Goal: Check status: Check status

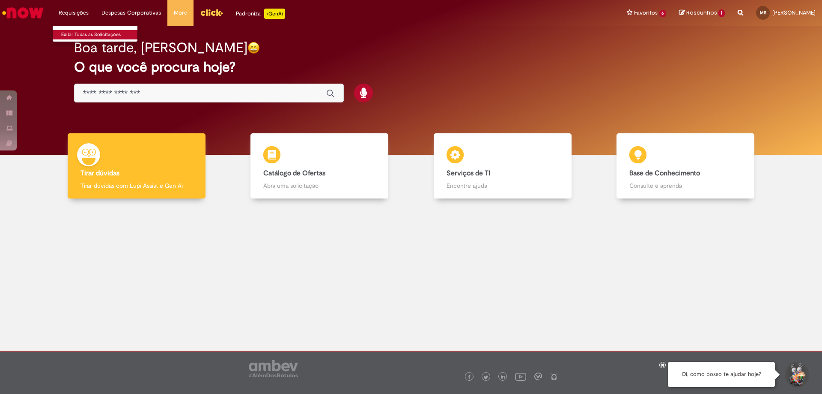
click at [78, 30] on link "Exibir Todas as Solicitações" at bounding box center [100, 34] width 94 height 9
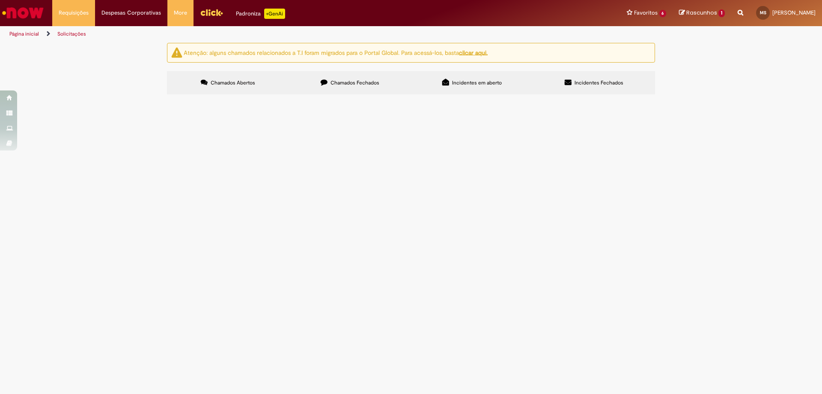
click at [346, 66] on div "Atenção: alguns chamados relacionados a T.I foram migrados para o Portal Global…" at bounding box center [411, 70] width 501 height 54
click at [352, 70] on div "Atenção: alguns chamados relacionados a T.I foram migrados para o Portal Global…" at bounding box center [411, 70] width 501 height 54
click at [361, 81] on span "Chamados Fechados" at bounding box center [355, 82] width 49 height 7
click at [753, 97] on div "Atenção: alguns chamados relacionados a T.I foram migrados para o Portal Global…" at bounding box center [411, 70] width 822 height 54
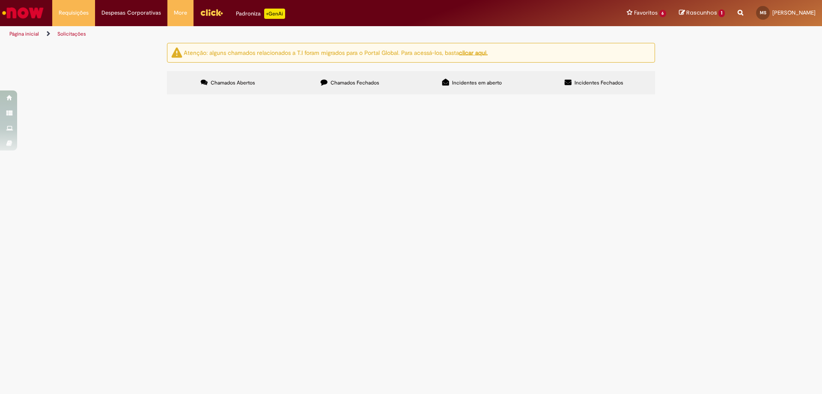
drag, startPoint x: 311, startPoint y: 178, endPoint x: 266, endPoint y: 182, distance: 45.5
click at [0, 0] on td "Compras rápidas (Speed Buy)" at bounding box center [0, 0] width 0 height 0
click at [0, 0] on span "RC - MANUT AR CONDICIONADO" at bounding box center [0, 0] width 0 height 0
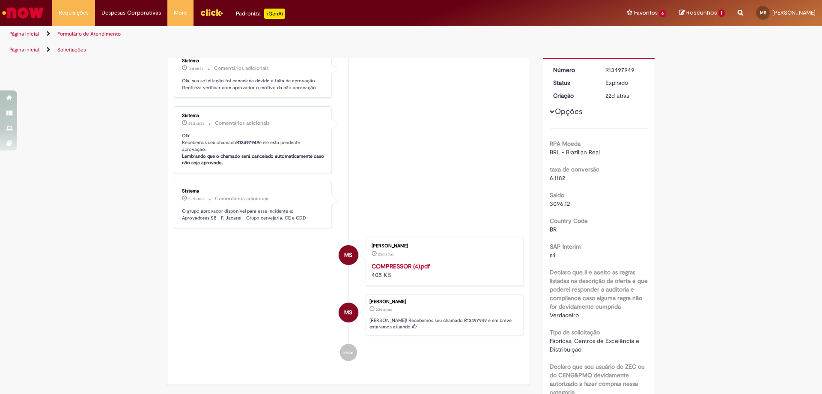
click at [239, 166] on p "Olá! Recebemos seu chamado R13497949 e ele esta pendente aprovação. Lembrando q…" at bounding box center [253, 149] width 143 height 34
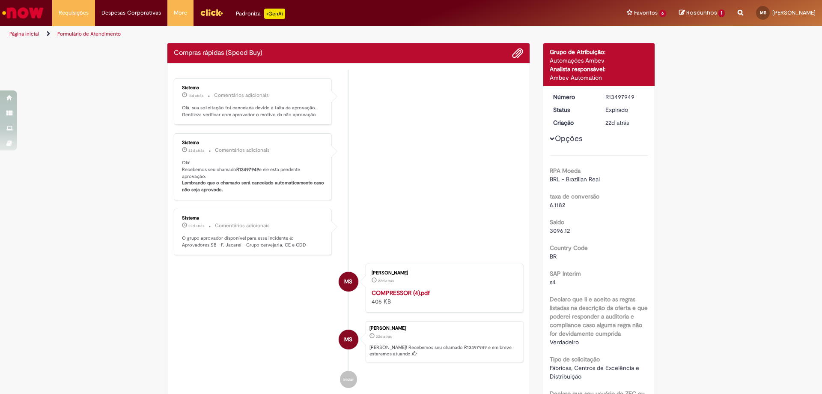
click at [426, 192] on li "Sistema 22d atrás 22 dias atrás Comentários adicionais Olá! Recebemos seu chama…" at bounding box center [348, 166] width 349 height 67
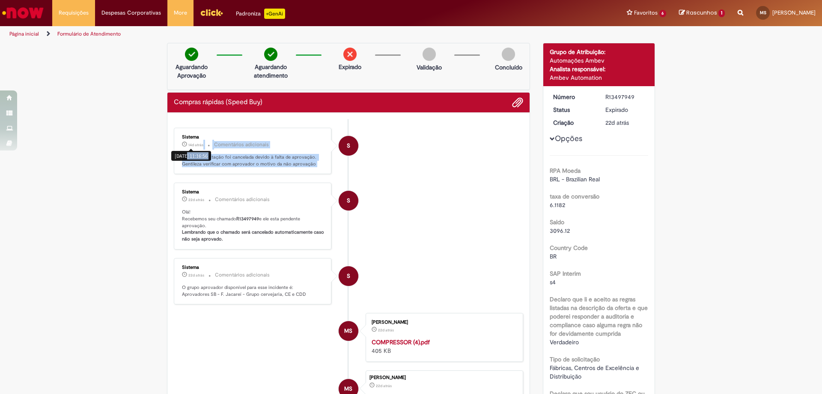
drag, startPoint x: 184, startPoint y: 153, endPoint x: 419, endPoint y: 217, distance: 244.0
click at [417, 204] on ul "S Sistema 14d atrás 14 dias atrás [DATE] 11:16:56 Comentários adicionais Olá, s…" at bounding box center [348, 282] width 349 height 326
click at [450, 257] on ul "S Sistema 14d atrás 14 dias atrás Comentários adicionais Olá, sua solicitação f…" at bounding box center [348, 282] width 349 height 326
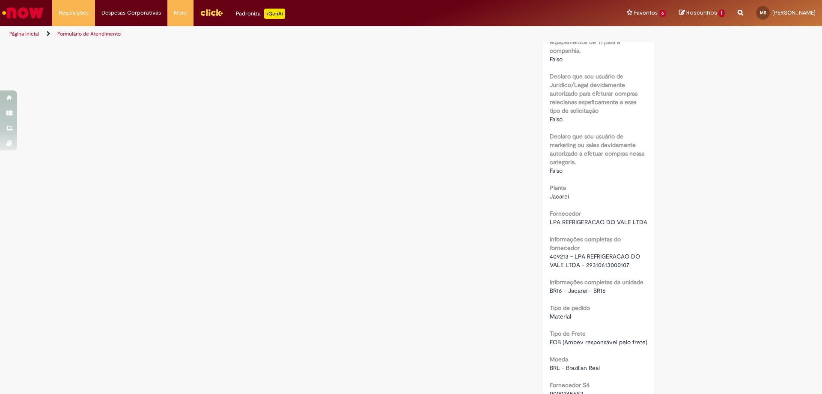
scroll to position [600, 0]
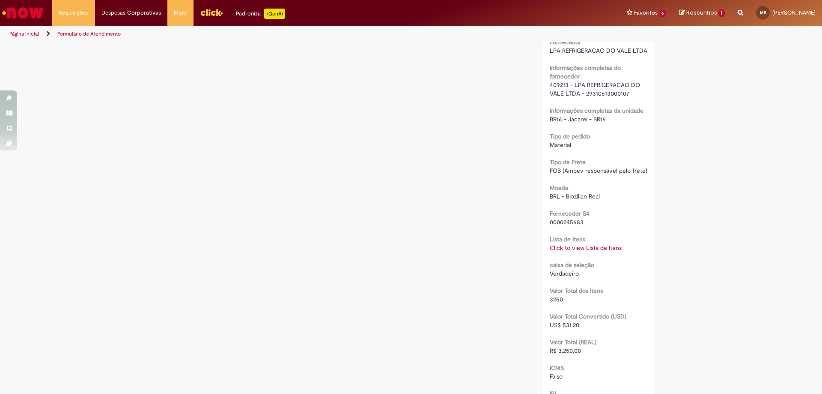
click at [577, 250] on link "Click to view Lista de Itens" at bounding box center [586, 248] width 72 height 8
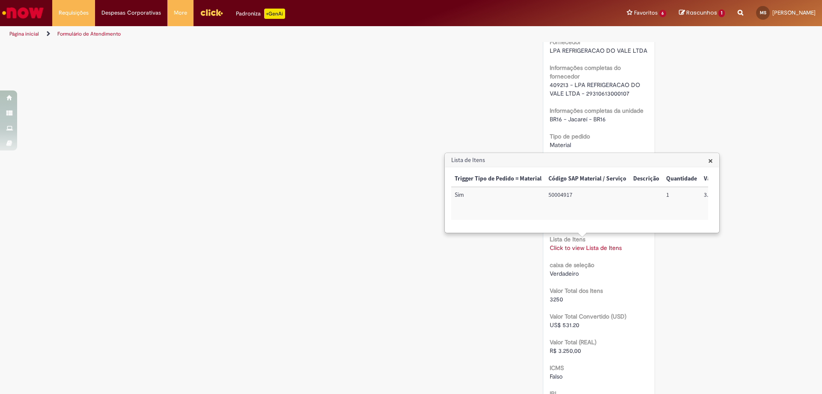
scroll to position [0, 348]
click at [681, 195] on td "100001136576" at bounding box center [685, 203] width 54 height 33
copy td "100001136576"
click at [339, 168] on div "Verificar Código de Barras Aguardando Aprovação Aguardando atendimento Expirado…" at bounding box center [411, 78] width 501 height 1270
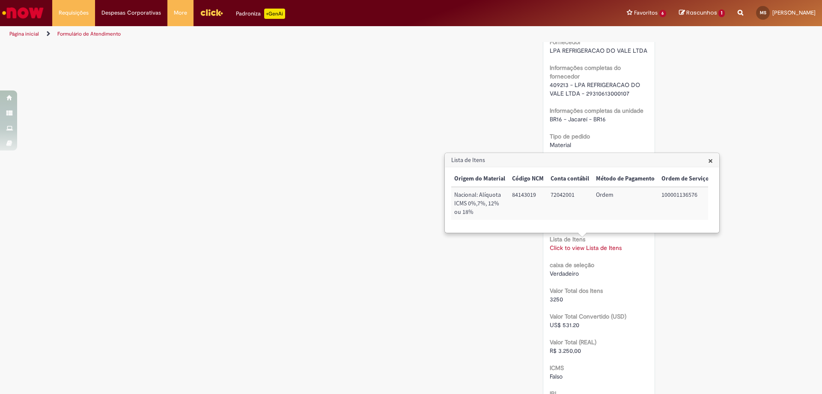
click at [709, 160] on span "×" at bounding box center [710, 161] width 5 height 12
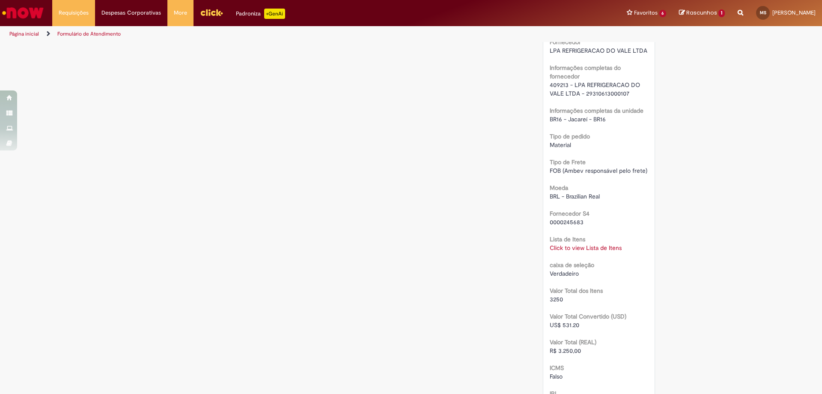
click at [760, 255] on div "Verificar Código de Barras Aguardando Aprovação Aguardando atendimento Expirado…" at bounding box center [411, 78] width 822 height 1270
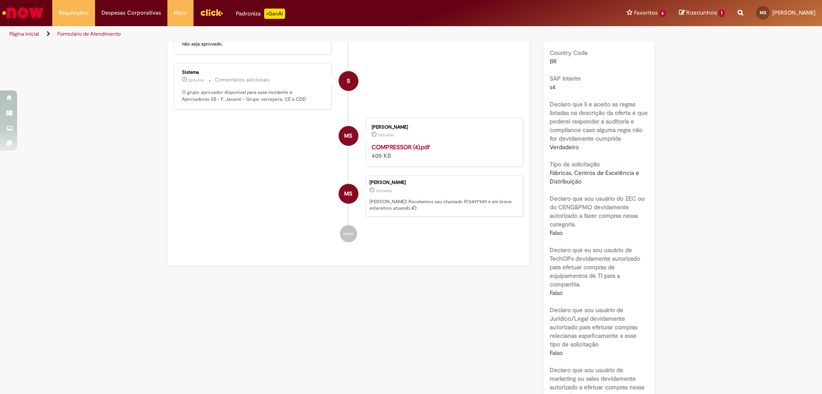
scroll to position [0, 0]
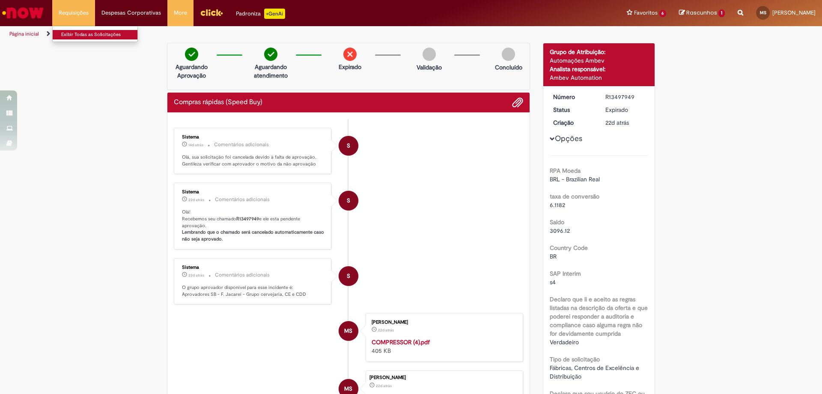
click at [80, 33] on link "Exibir Todas as Solicitações" at bounding box center [100, 34] width 94 height 9
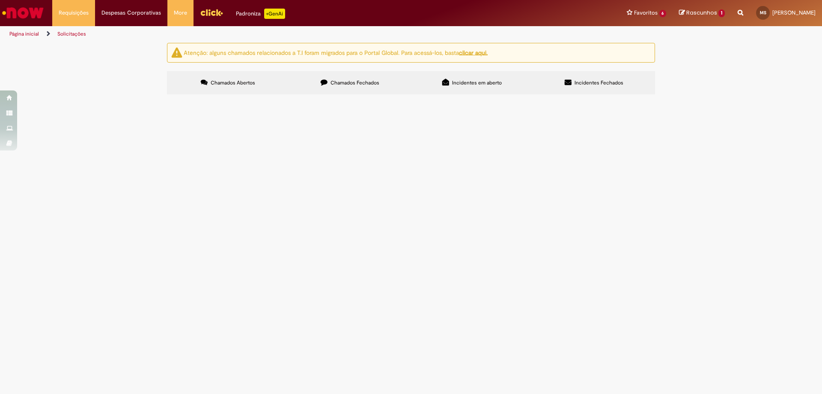
click at [338, 91] on label "Chamados Fechados" at bounding box center [350, 82] width 122 height 23
click at [735, 97] on div "Atenção: alguns chamados relacionados a T.I foram migrados para o Portal Global…" at bounding box center [411, 70] width 822 height 54
click at [724, 97] on div "Atenção: alguns chamados relacionados a T.I foram migrados para o Portal Global…" at bounding box center [411, 70] width 822 height 54
click at [746, 97] on div "Atenção: alguns chamados relacionados a T.I foram migrados para o Portal Global…" at bounding box center [411, 70] width 822 height 54
click at [248, 90] on label "Chamados Abertos" at bounding box center [228, 82] width 122 height 23
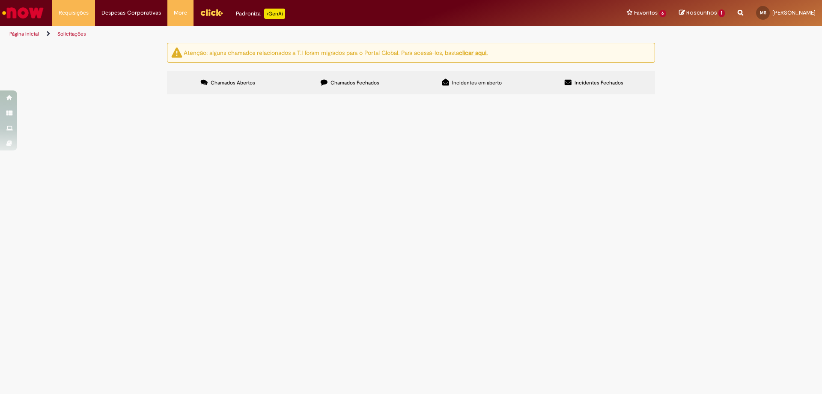
drag, startPoint x: 427, startPoint y: 274, endPoint x: 424, endPoint y: 269, distance: 5.8
click at [427, 274] on main "Solicitações Atenção: alguns chamados relacionados a T.I foram migrados para o …" at bounding box center [411, 217] width 822 height 351
click at [270, 262] on main "Solicitações Atenção: alguns chamados relacionados a T.I foram migrados para o …" at bounding box center [411, 217] width 822 height 351
click at [263, 275] on main "Solicitações Atenção: alguns chamados relacionados a T.I foram migrados para o …" at bounding box center [411, 217] width 822 height 351
click at [334, 90] on label "Chamados Fechados" at bounding box center [350, 82] width 122 height 23
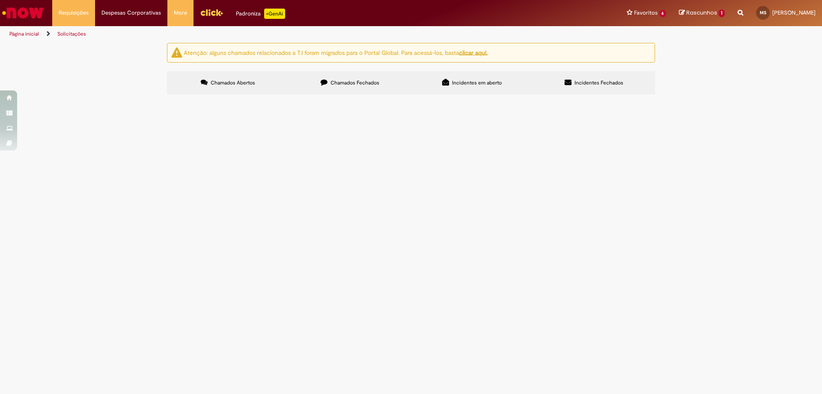
drag, startPoint x: 79, startPoint y: 212, endPoint x: 67, endPoint y: 222, distance: 15.6
click at [75, 97] on div "Atenção: alguns chamados relacionados a T.I foram migrados para o Portal Global…" at bounding box center [411, 70] width 822 height 54
